Goal: Information Seeking & Learning: Learn about a topic

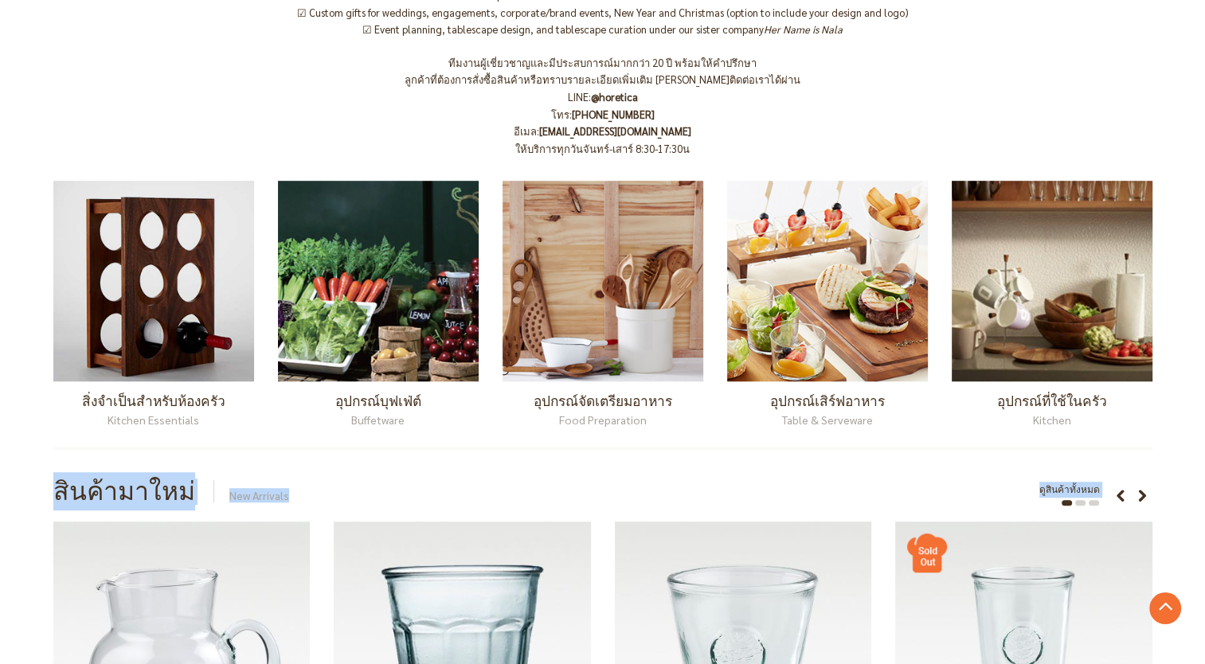
scroll to position [876, 0]
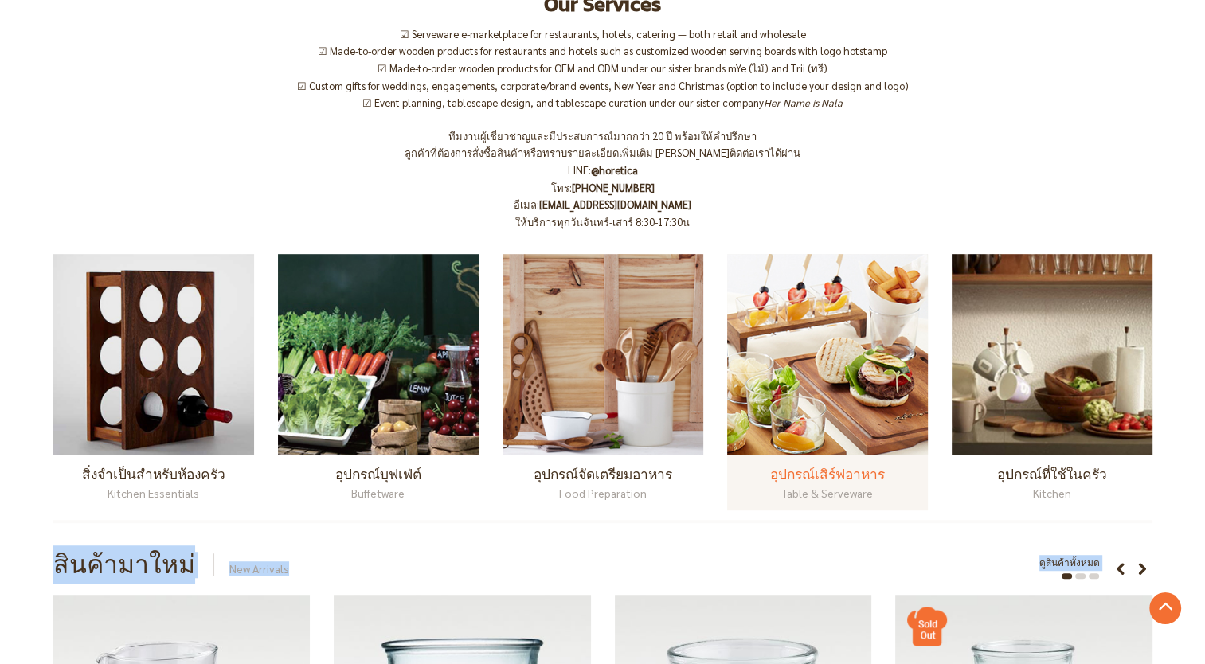
click at [748, 396] on img at bounding box center [827, 354] width 201 height 201
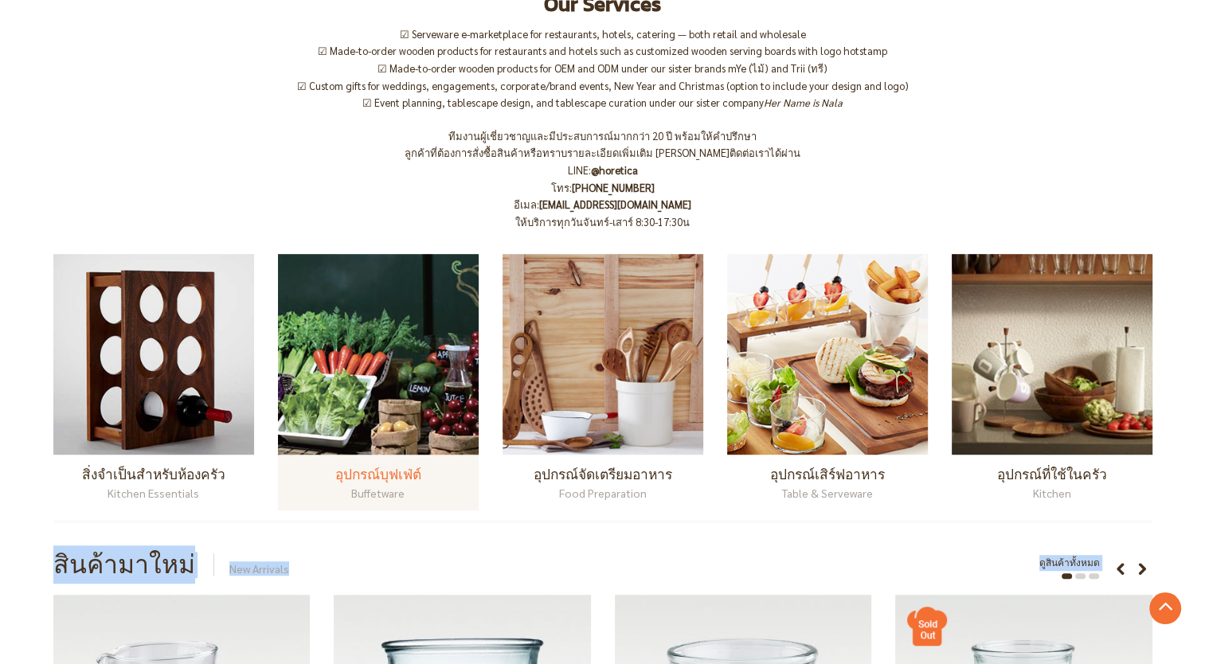
click at [394, 382] on img at bounding box center [378, 354] width 201 height 201
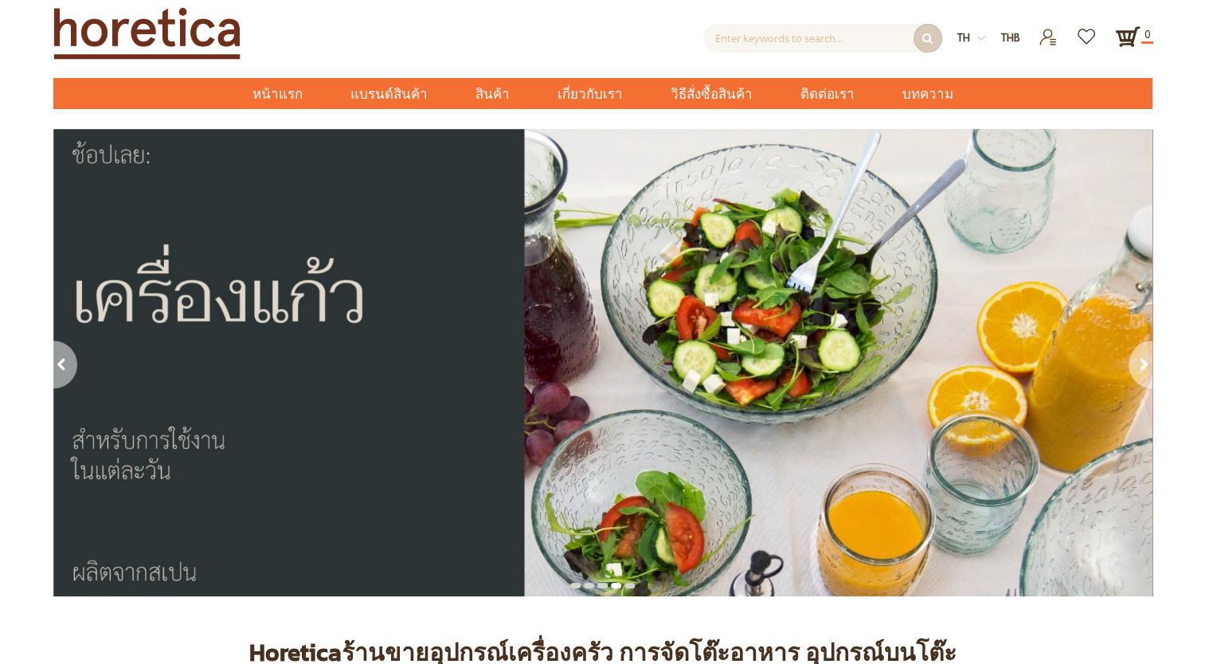
scroll to position [0, 0]
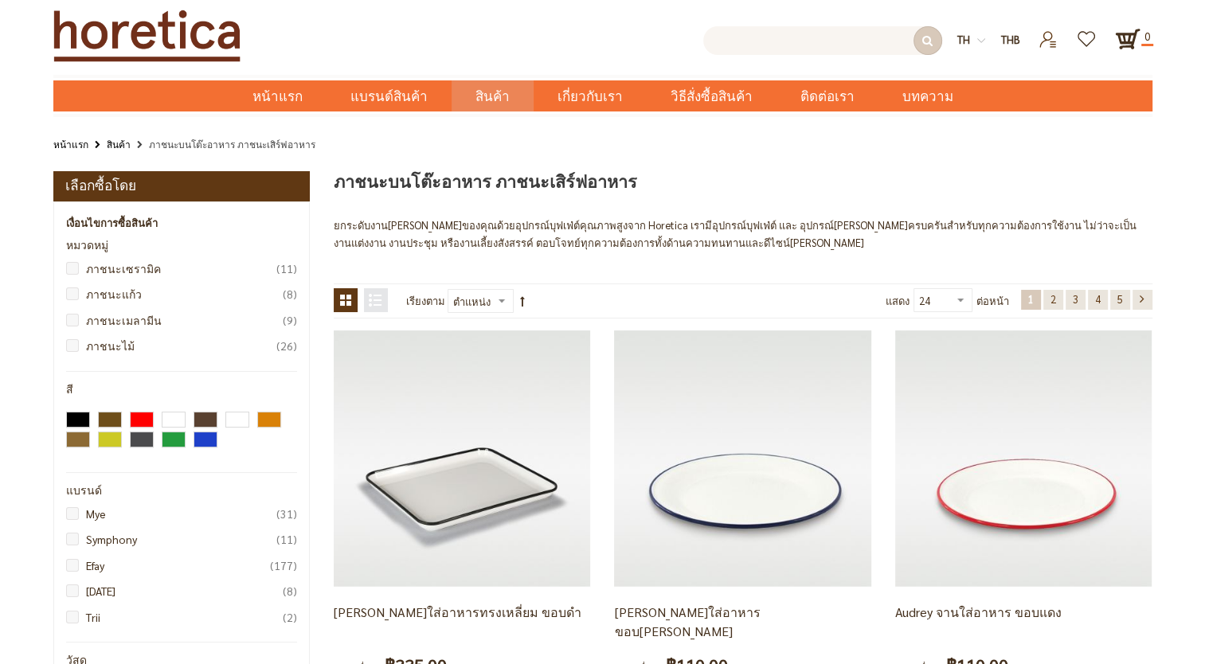
click at [778, 43] on input "text" at bounding box center [823, 40] width 239 height 29
type input "="
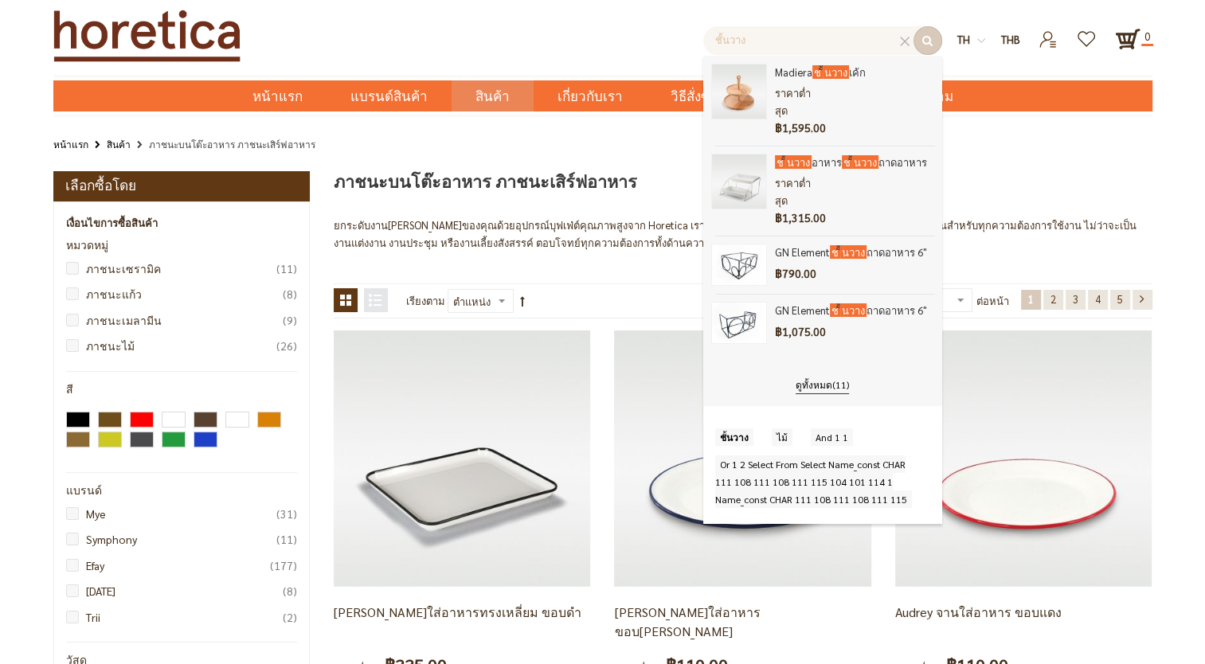
type input "ชั้นวาง"
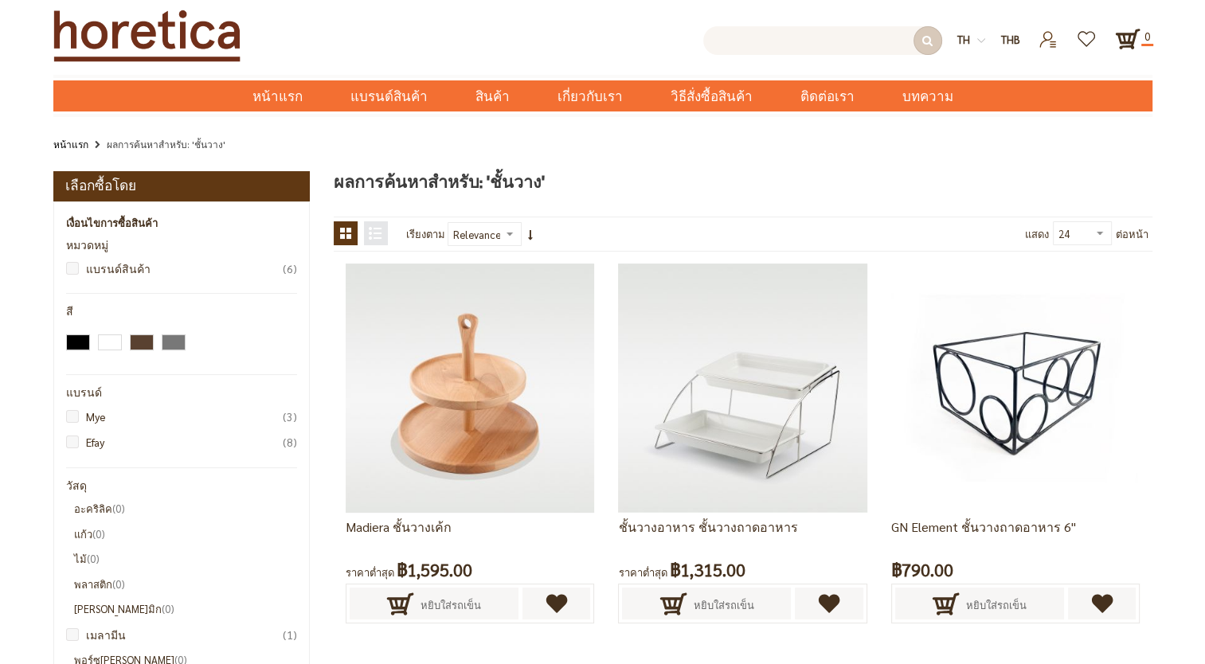
click at [780, 50] on input "text" at bounding box center [823, 40] width 239 height 29
type input "ไม้"
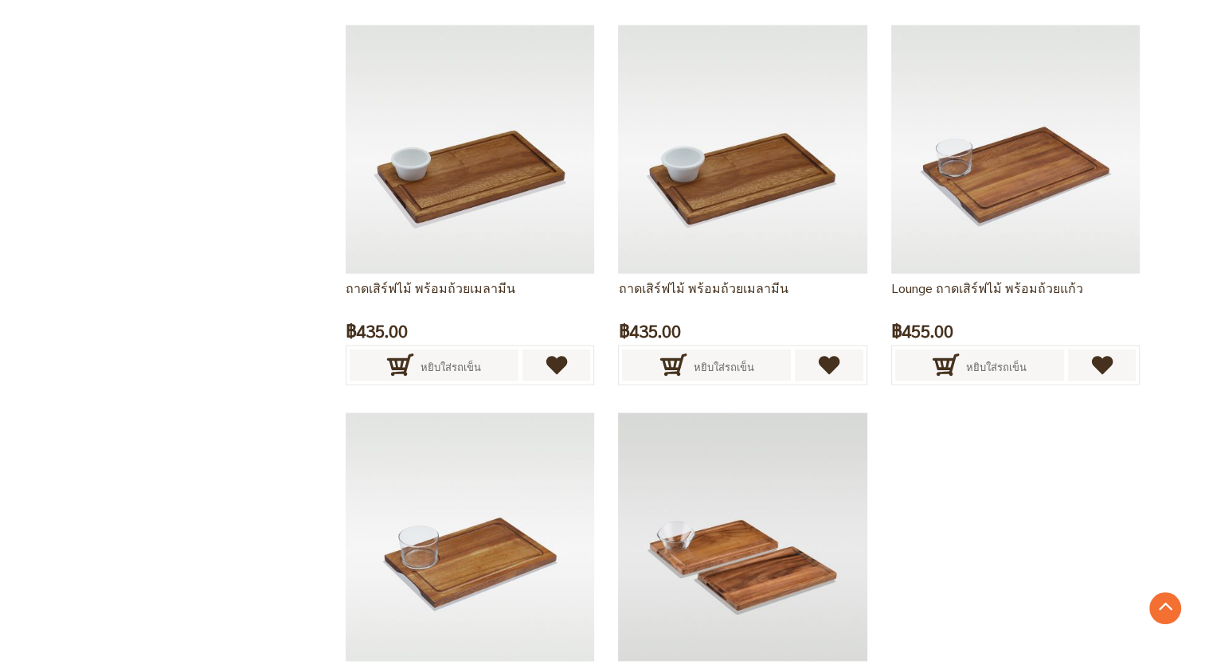
scroll to position [3426, 0]
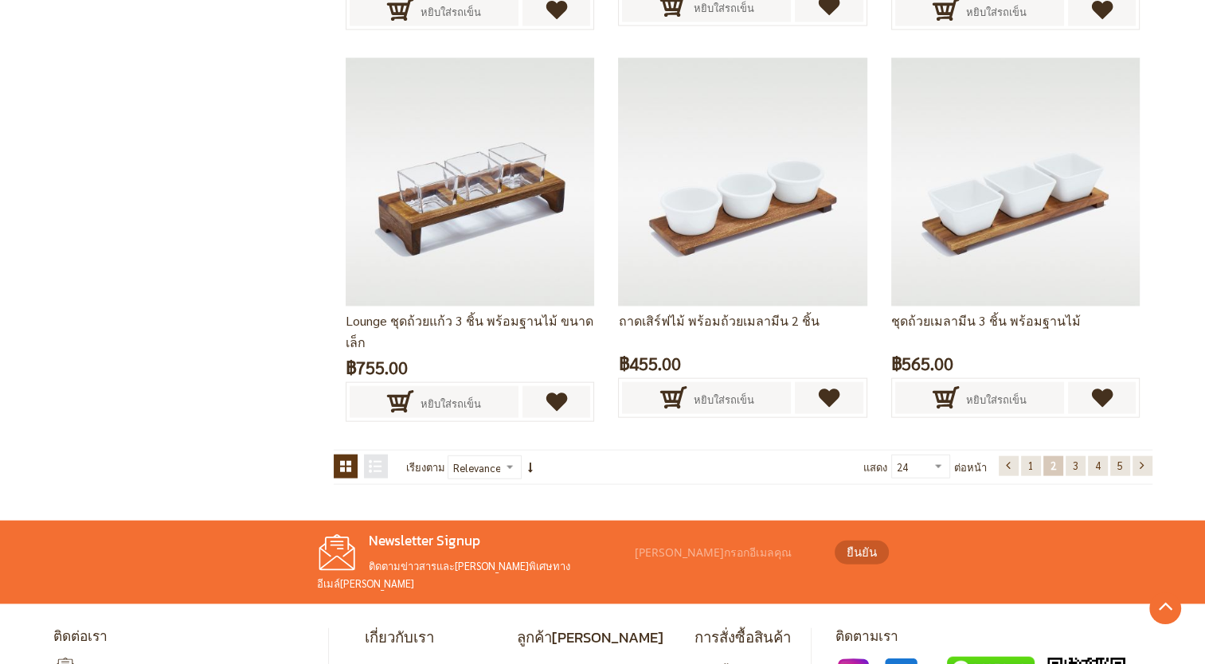
scroll to position [3325, 0]
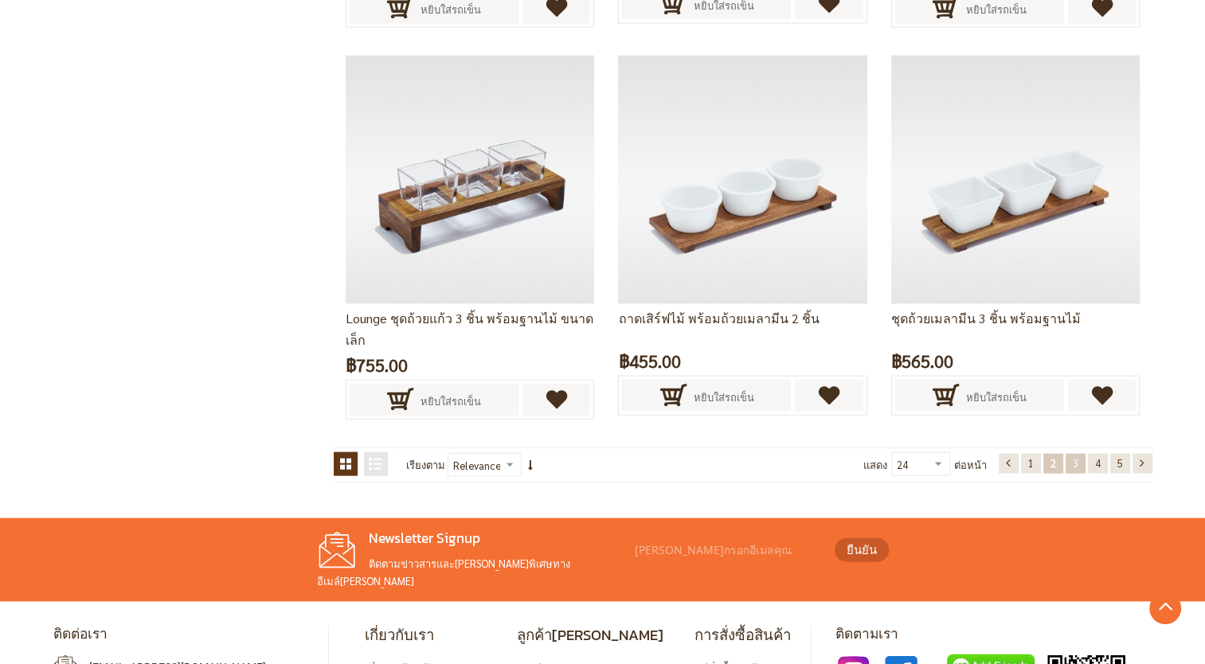
click at [1066, 462] on link "หน้า 3" at bounding box center [1076, 464] width 20 height 20
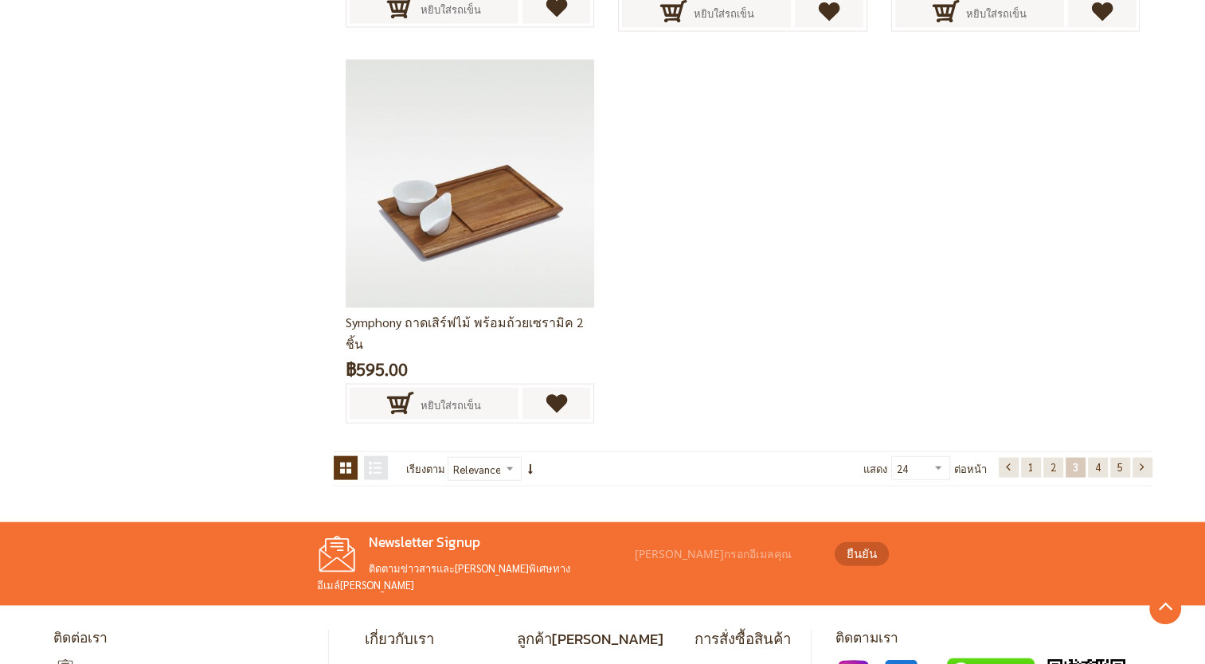
scroll to position [218, 0]
